Goal: Task Accomplishment & Management: Manage account settings

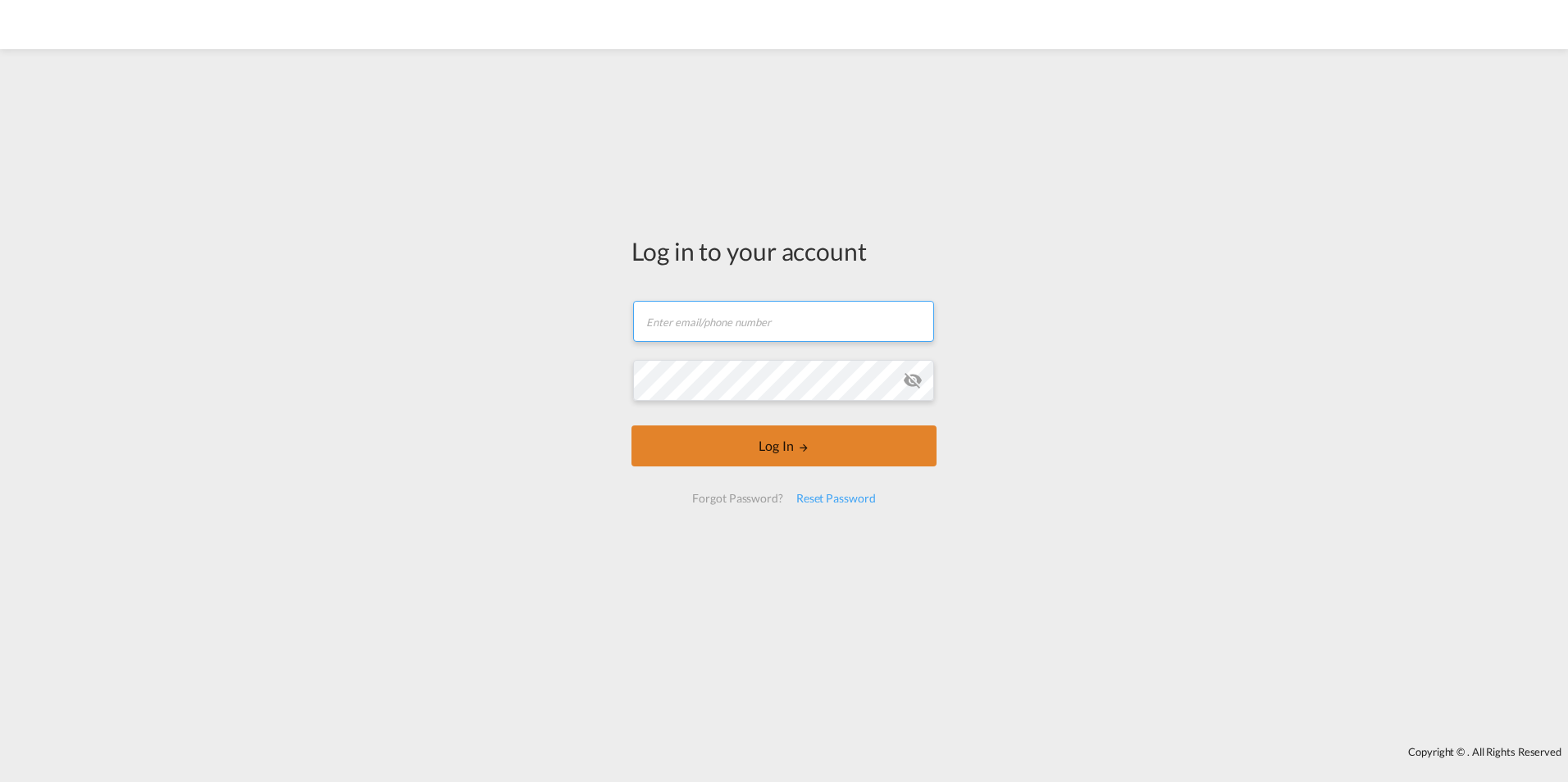
type input "[PERSON_NAME][EMAIL_ADDRESS][PERSON_NAME][DOMAIN_NAME]"
click at [798, 441] on button "Log In" at bounding box center [783, 446] width 305 height 41
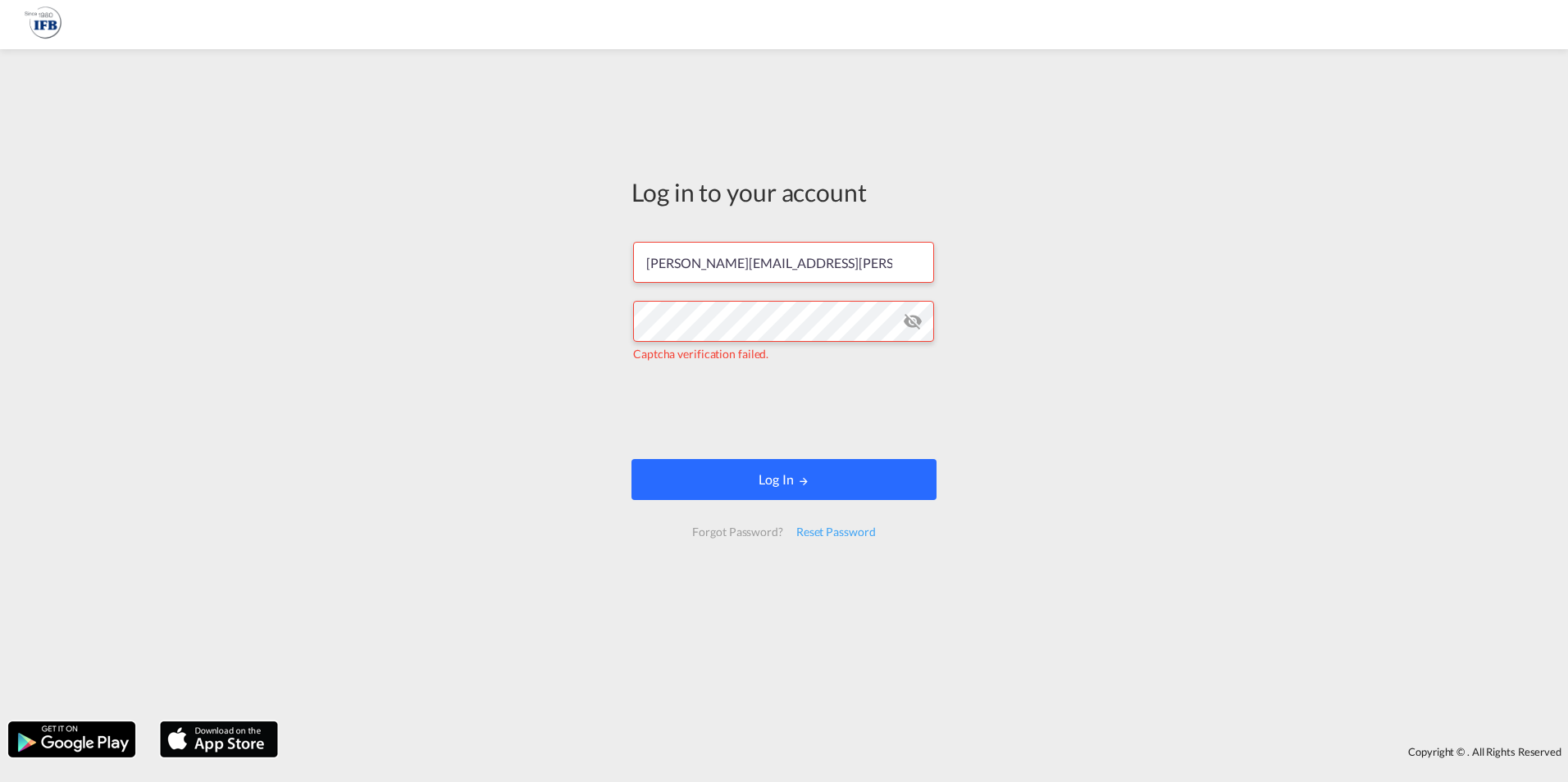
click at [804, 481] on md-icon "LOGIN" at bounding box center [804, 481] width 12 height 12
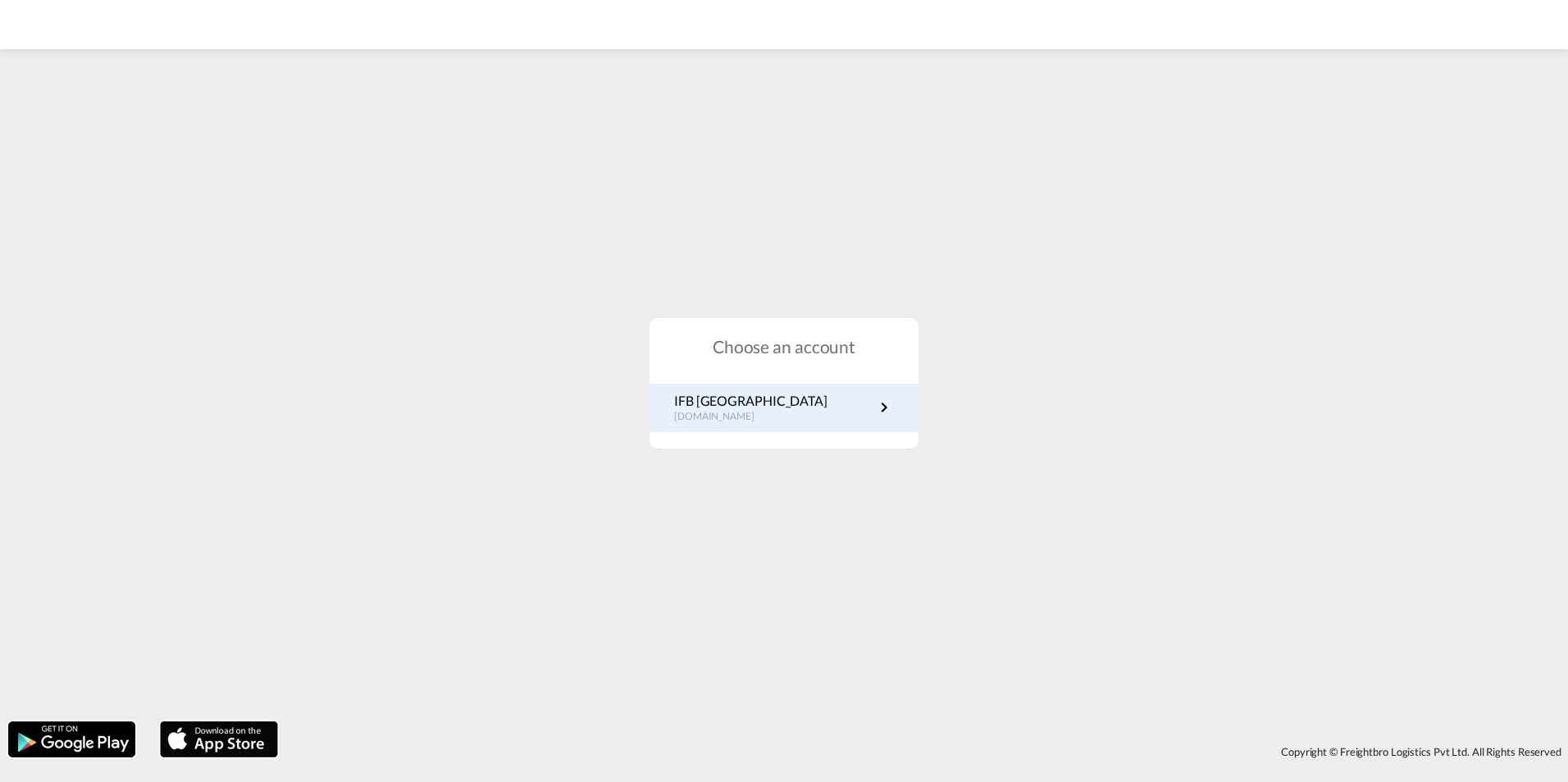
click at [780, 426] on div "IFB Germany [DOMAIN_NAME]" at bounding box center [784, 408] width 269 height 49
click at [832, 397] on link "IFB Germany [DOMAIN_NAME]" at bounding box center [784, 408] width 220 height 32
